Goal: Check status: Check status

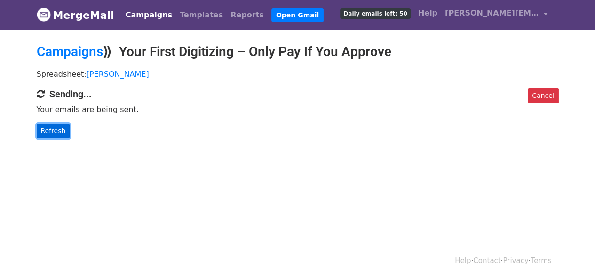
click at [58, 129] on link "Refresh" at bounding box center [53, 131] width 33 height 15
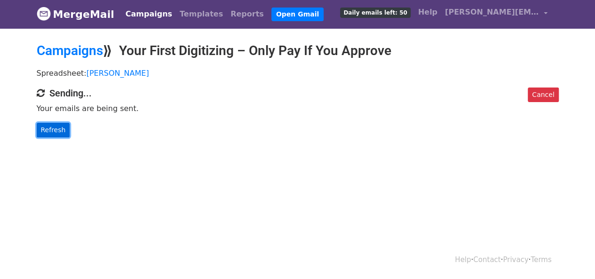
click at [49, 129] on link "Refresh" at bounding box center [53, 130] width 33 height 15
